Goal: Find specific page/section: Find specific page/section

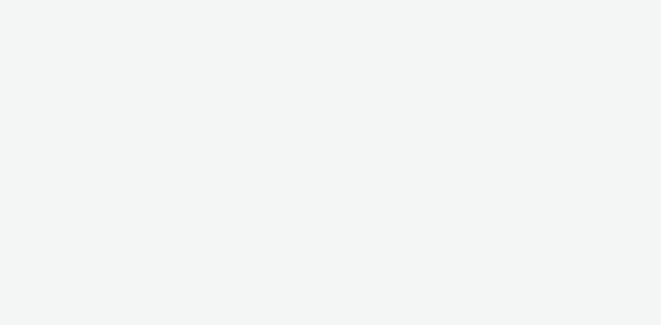
select select "d07aba32-d775-4fed-a722-f10c6504dd64"
select select "f97d6638-e0a1-4f7a-bf46-55015878e29e"
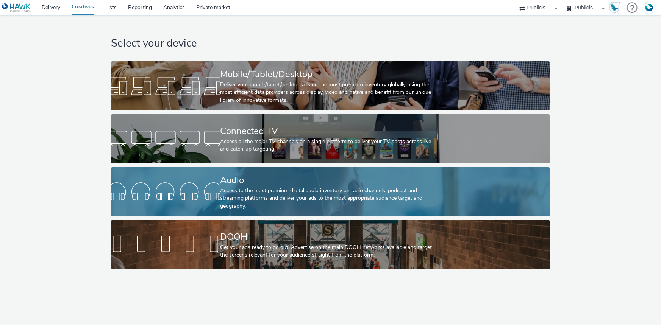
click at [246, 203] on div "Access to the most premium digital audio inventory on radio channels, podcast a…" at bounding box center [329, 198] width 218 height 23
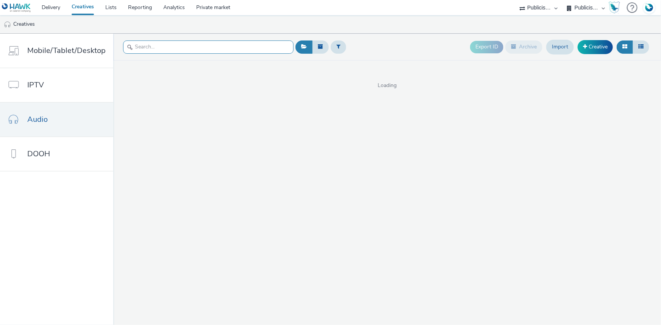
click at [163, 48] on input "text" at bounding box center [208, 47] width 170 height 13
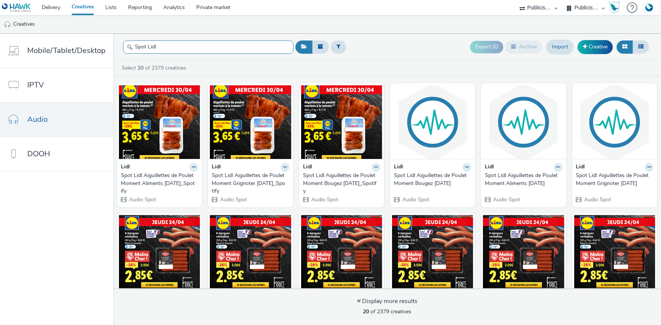
type input "Spot Lidl"
click at [542, 11] on select "ABI Media Ad4Health Adevinta ADITIKS Adops Agence79 AllMatik AMnet FR Amplifi F…" at bounding box center [538, 7] width 45 height 15
select select "08a58170-7f08-4922-abc8-b2d1eb407230"
click at [561, 0] on select "ABI Media Ad4Health Adevinta ADITIKS Adops Agence79 AllMatik AMnet FR Amplifi F…" at bounding box center [538, 7] width 45 height 15
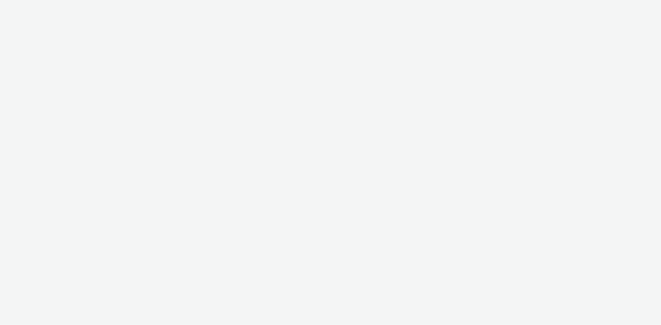
select select "08a58170-7f08-4922-abc8-b2d1eb407230"
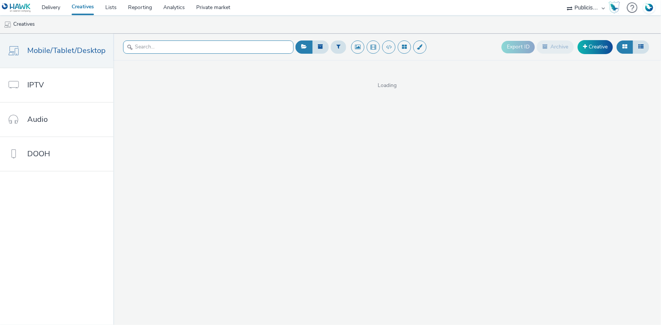
click at [165, 47] on input "text" at bounding box center [208, 47] width 170 height 13
type input "Spot Lidl"
click at [37, 46] on span "Mobile/Tablet/Desktop" at bounding box center [66, 50] width 78 height 11
click at [169, 45] on input "text" at bounding box center [208, 47] width 170 height 13
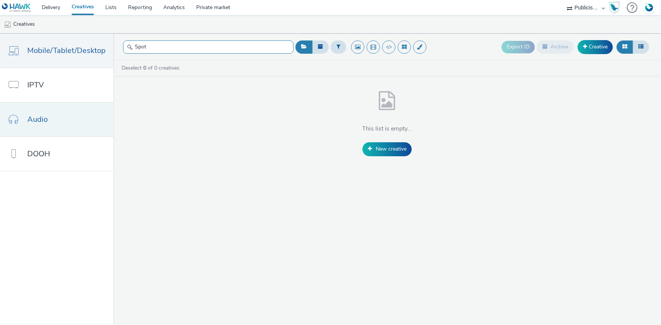
type input "Spot"
click at [34, 119] on span "Audio" at bounding box center [37, 119] width 20 height 11
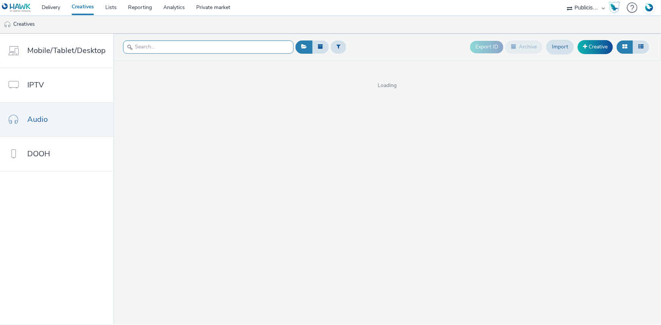
click at [161, 44] on input "text" at bounding box center [208, 47] width 170 height 13
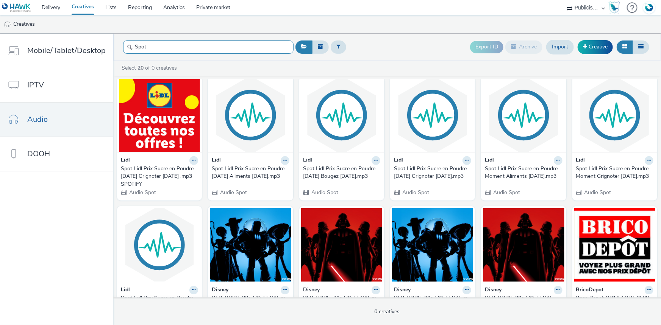
scroll to position [206, 0]
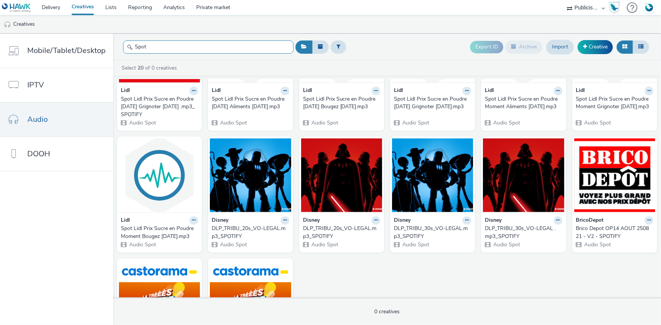
type input "Spot"
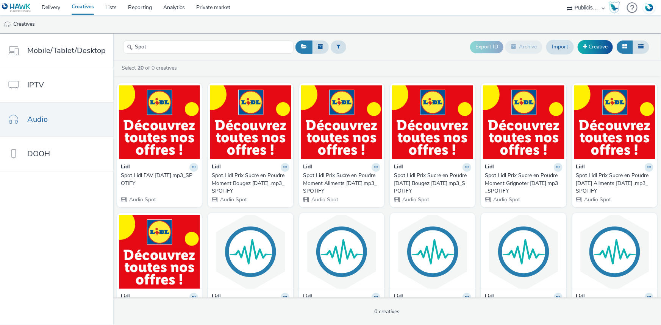
scroll to position [34, 0]
